Goal: Find specific page/section: Find specific page/section

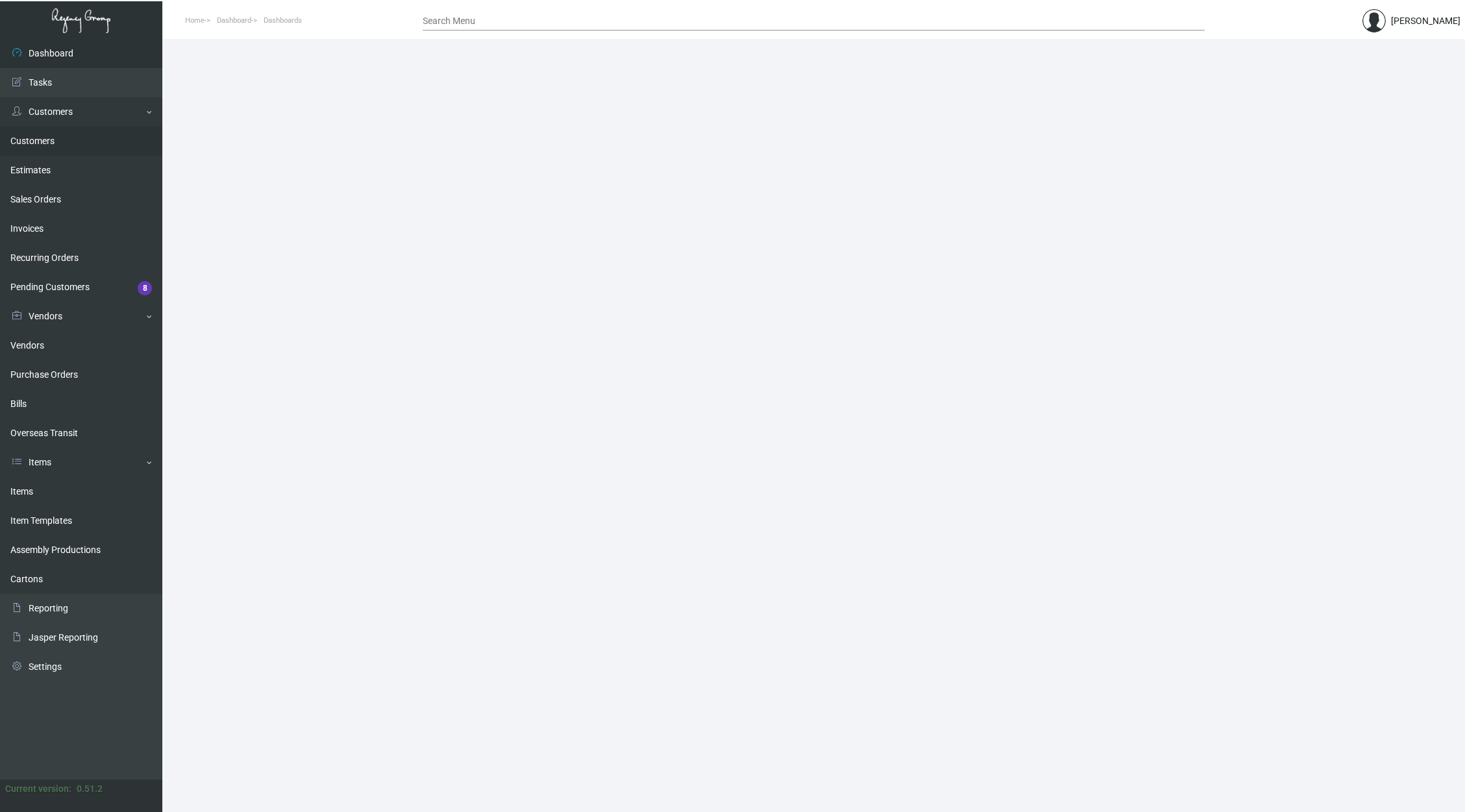
click at [71, 146] on link "Customers" at bounding box center [81, 141] width 163 height 29
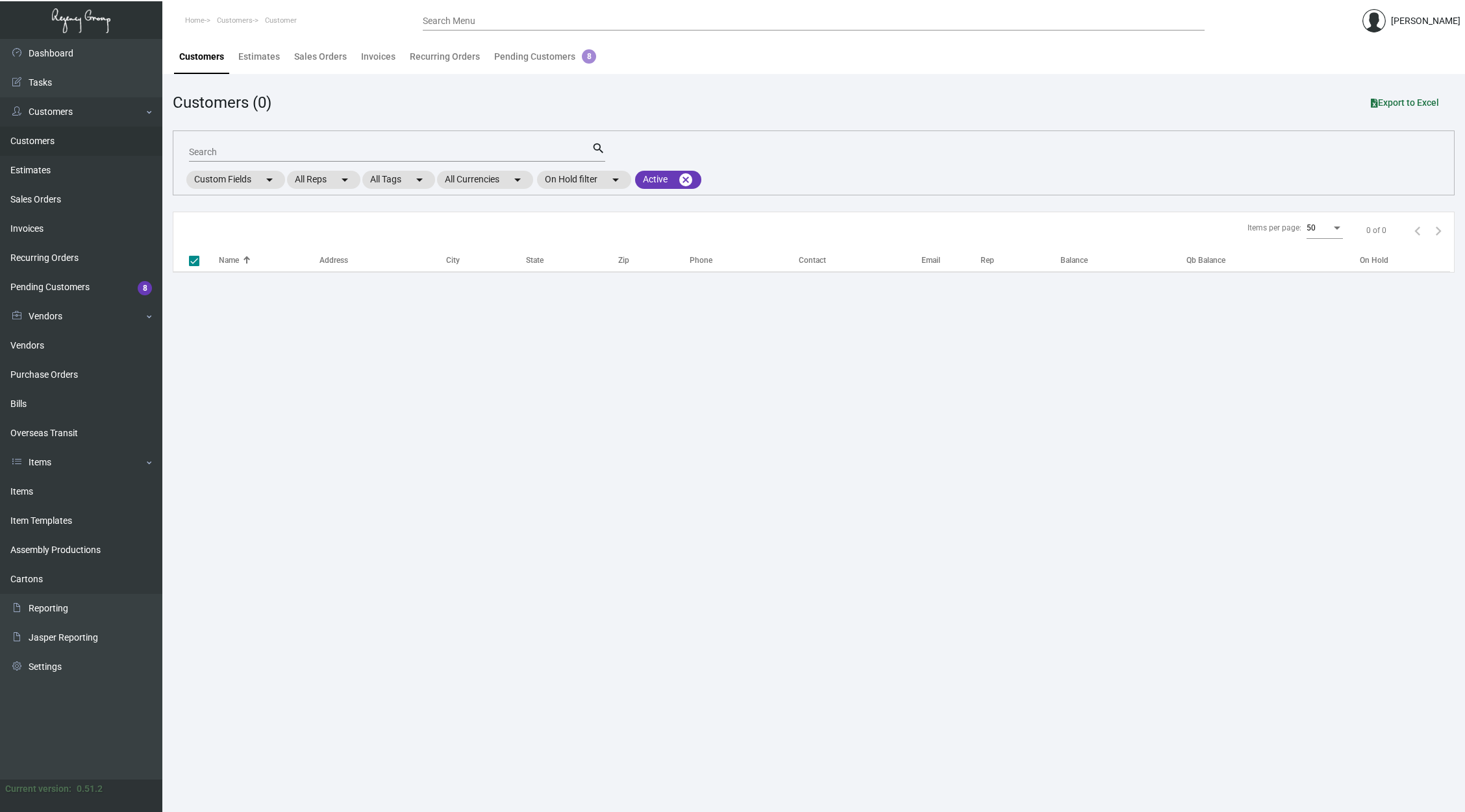
checkbox input "false"
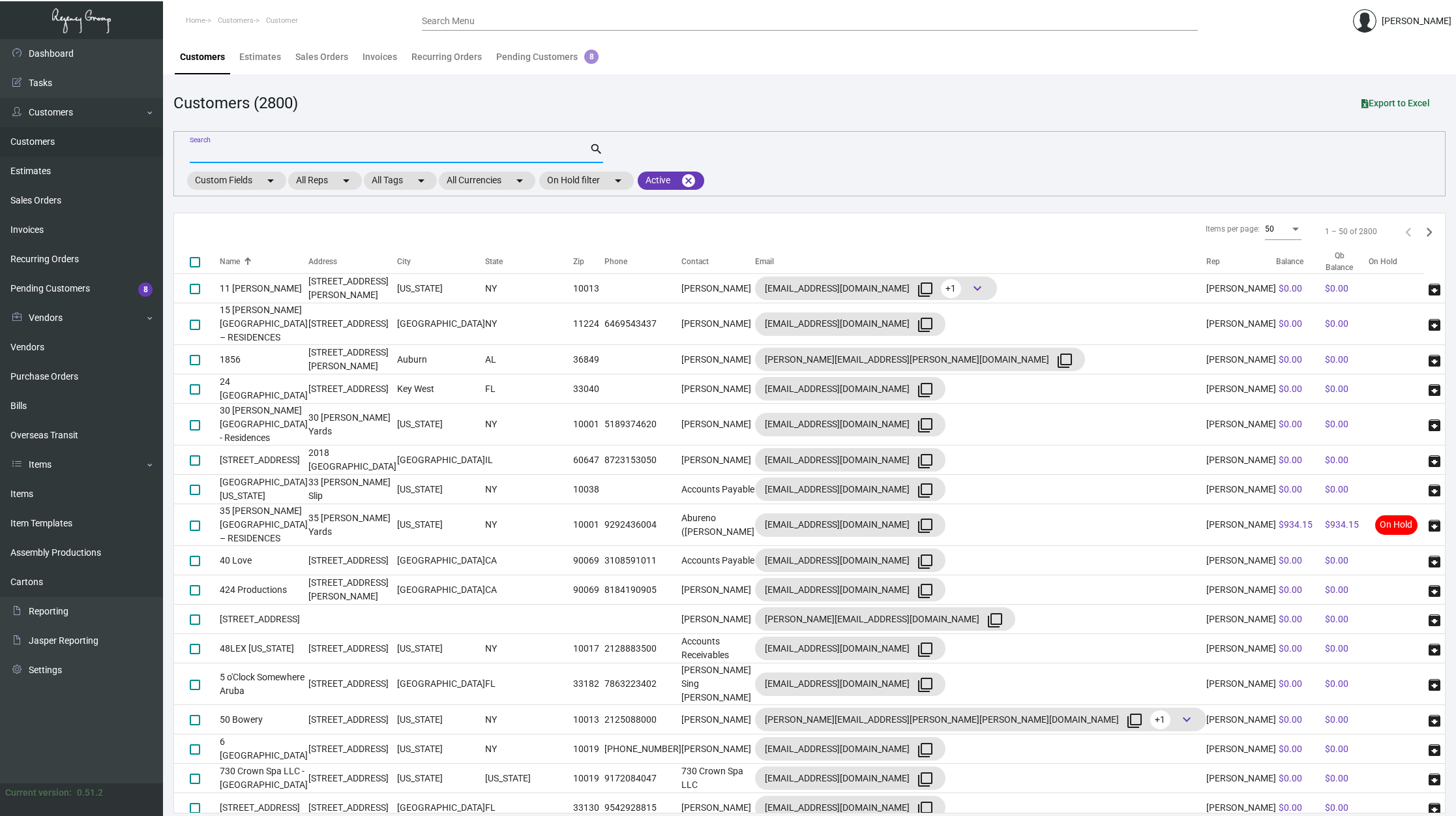
click at [247, 150] on input "Search" at bounding box center [389, 152] width 400 height 10
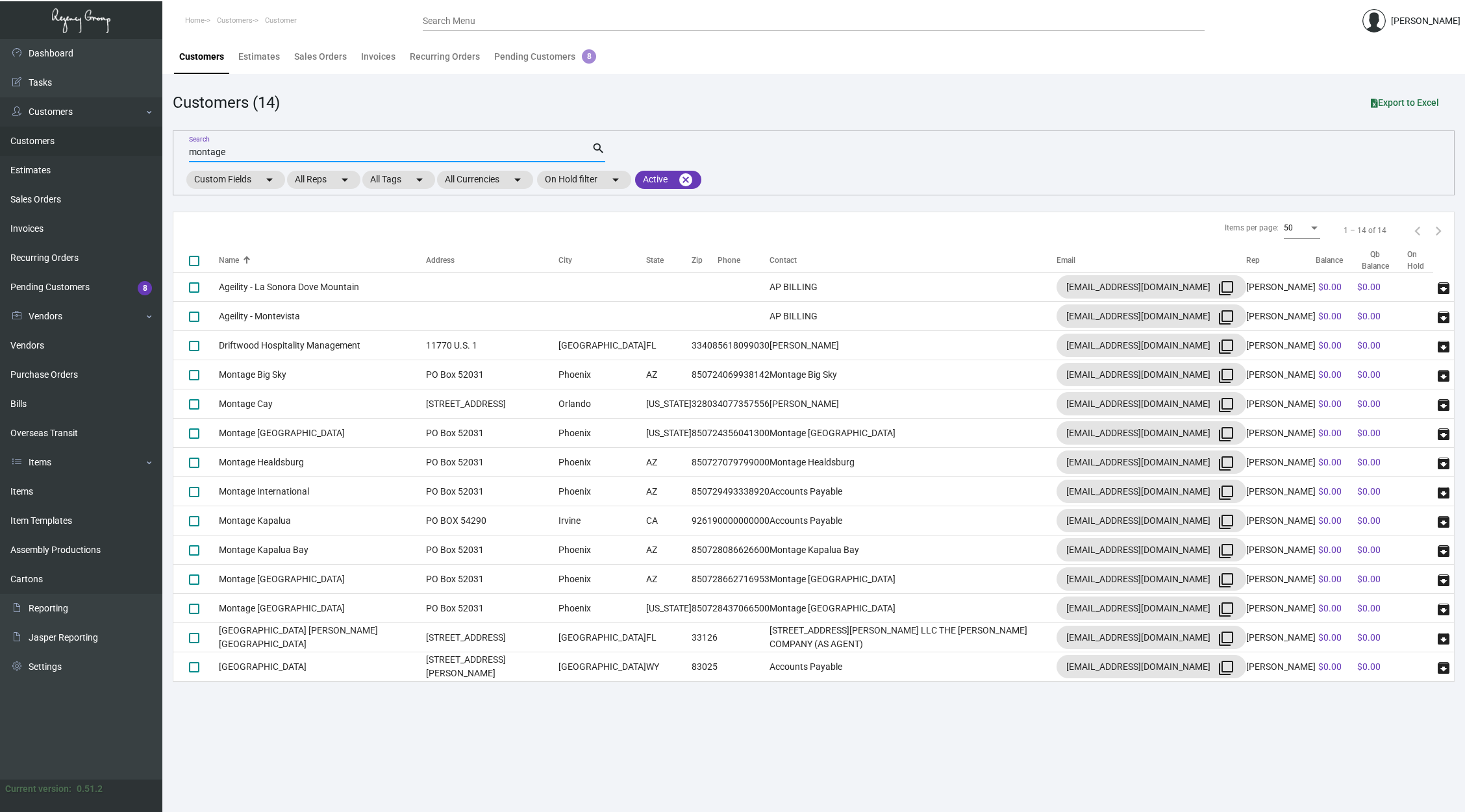
type input "montage"
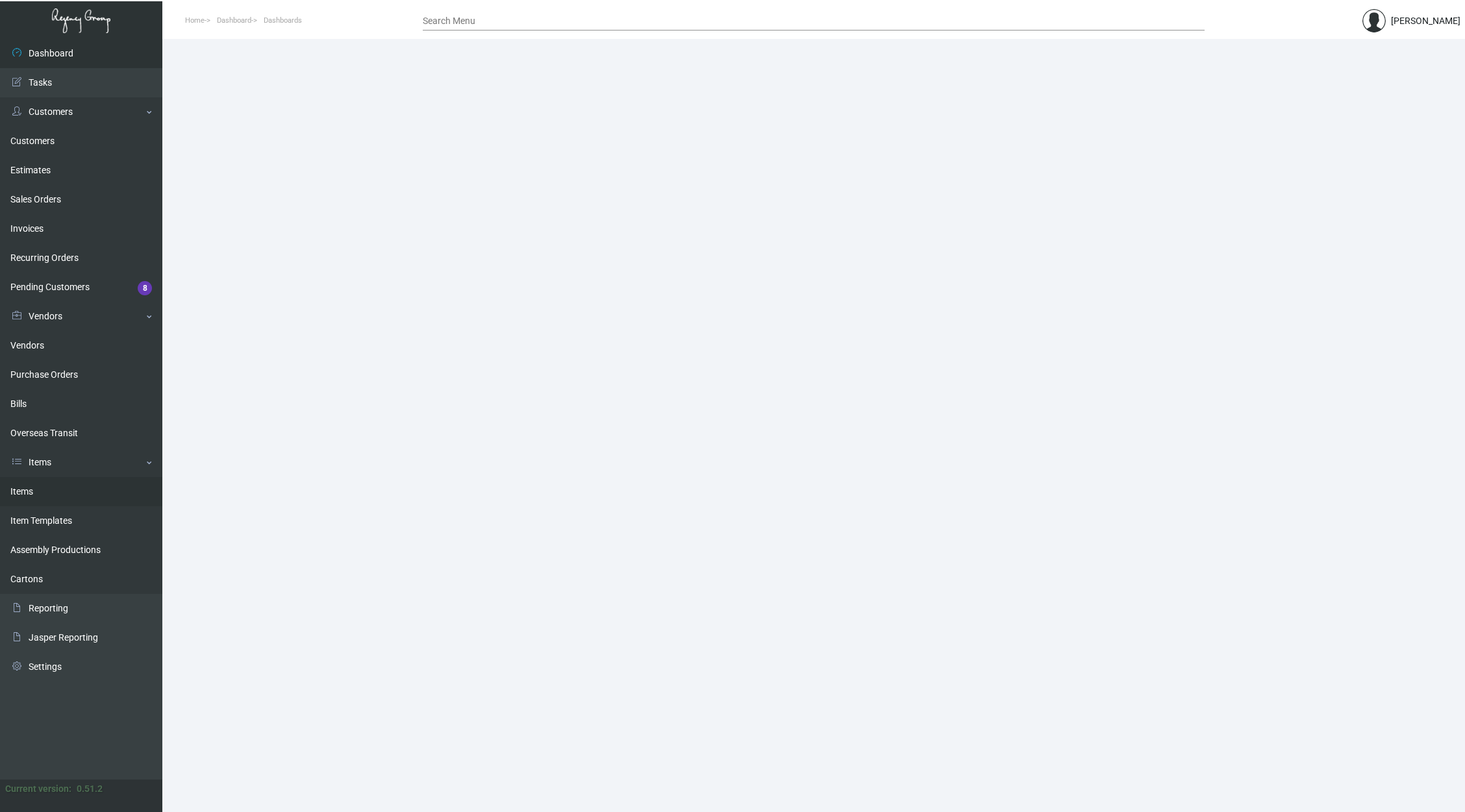
click at [84, 481] on link "Items" at bounding box center [81, 491] width 163 height 29
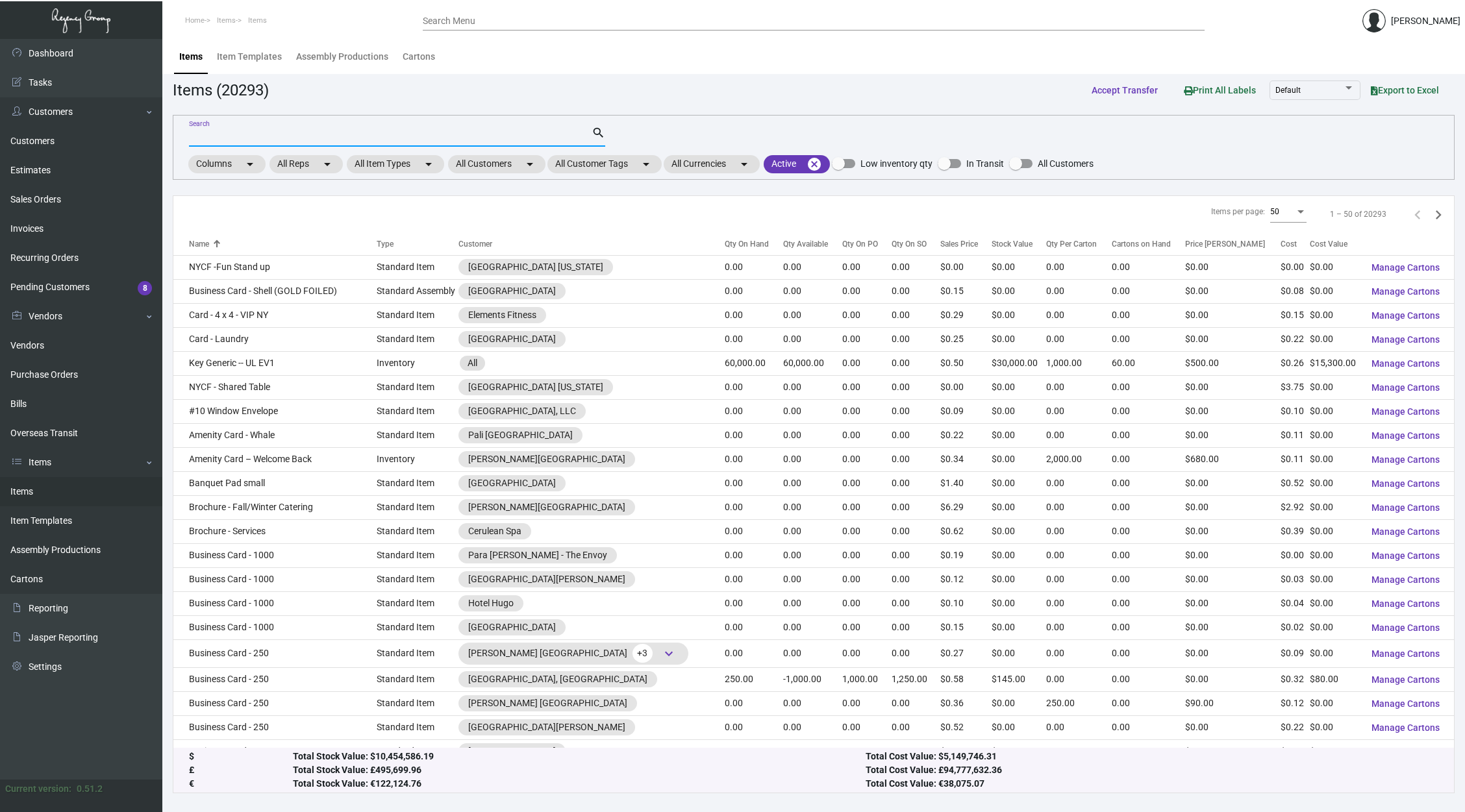
click at [434, 137] on input "Search" at bounding box center [390, 136] width 403 height 10
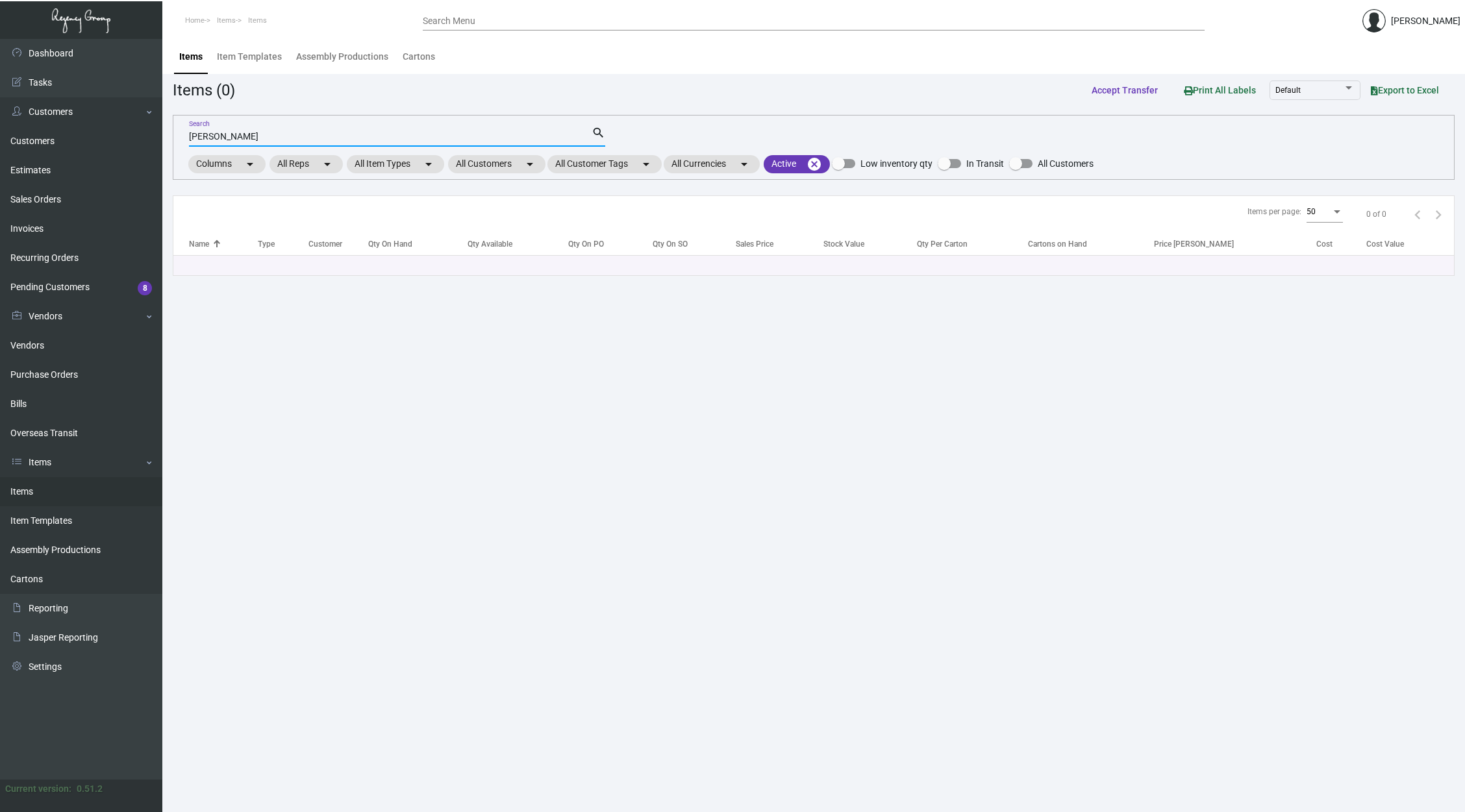
click at [285, 142] on input "[PERSON_NAME]" at bounding box center [390, 136] width 403 height 10
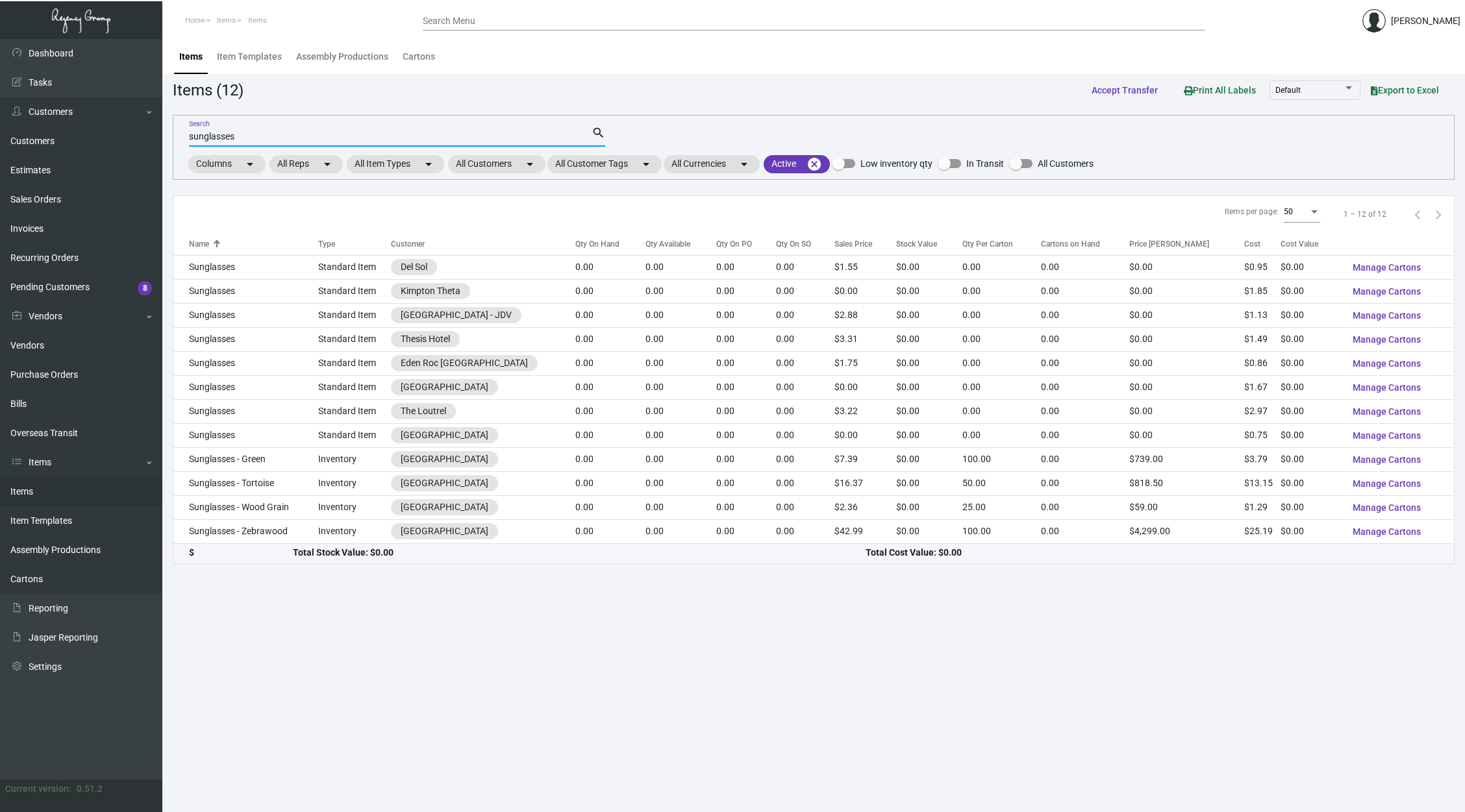
type input "sunglasses"
